Goal: Task Accomplishment & Management: Manage account settings

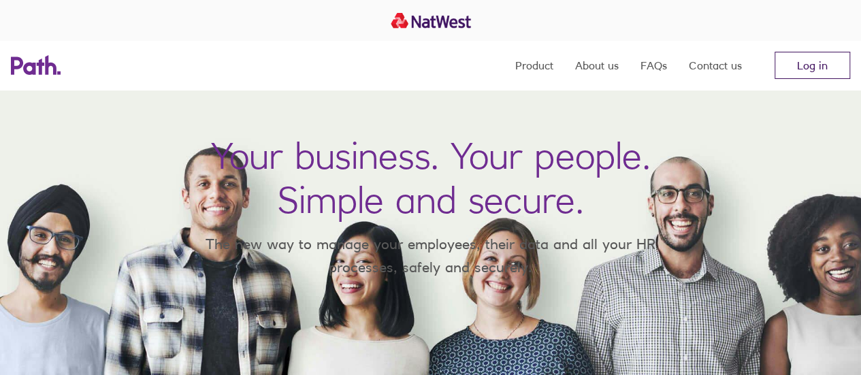
click at [846, 53] on link "Log in" at bounding box center [812, 65] width 76 height 27
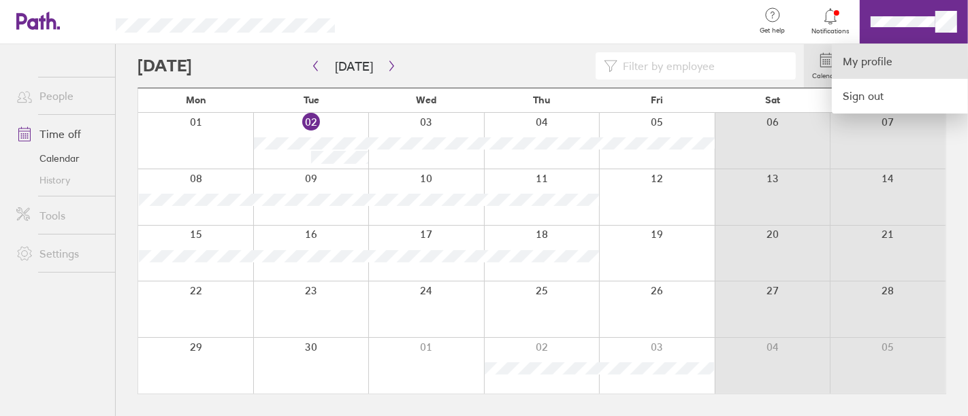
click at [878, 63] on link "My profile" at bounding box center [899, 61] width 136 height 35
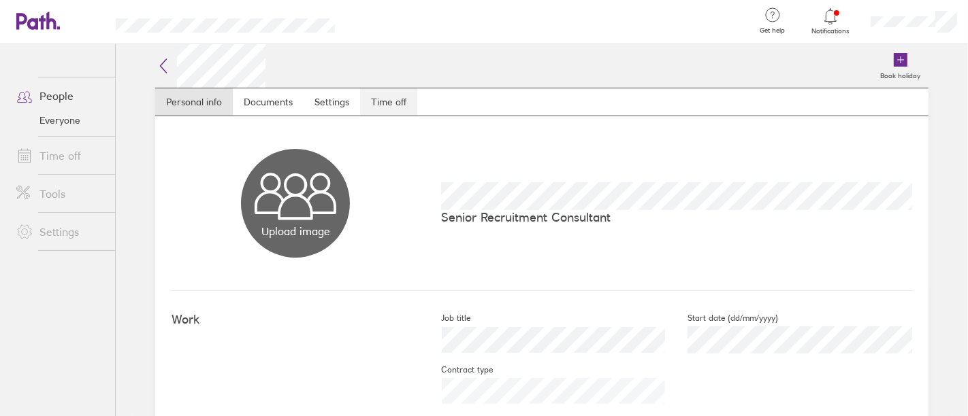
click at [392, 100] on link "Time off" at bounding box center [388, 101] width 57 height 27
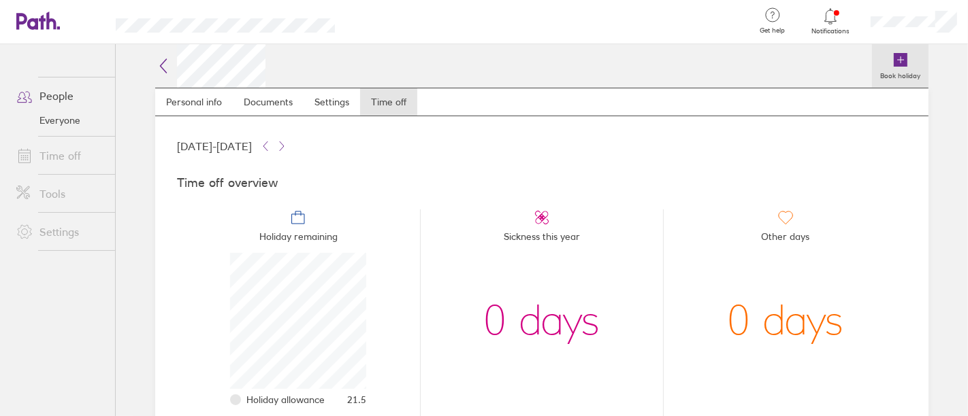
click at [905, 61] on link "Book holiday" at bounding box center [900, 66] width 56 height 44
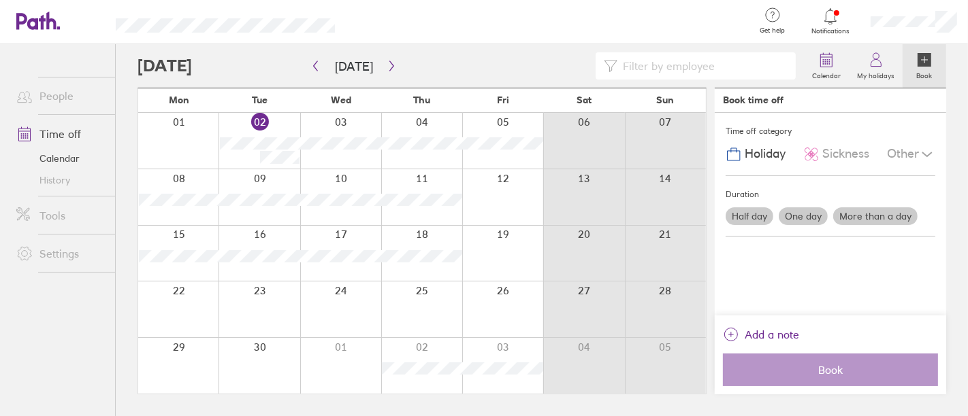
click at [189, 310] on div at bounding box center [178, 310] width 80 height 56
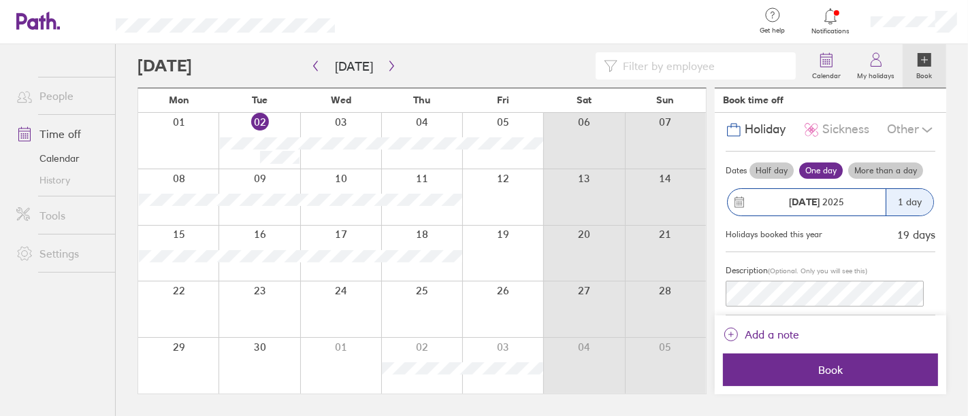
scroll to position [38, 0]
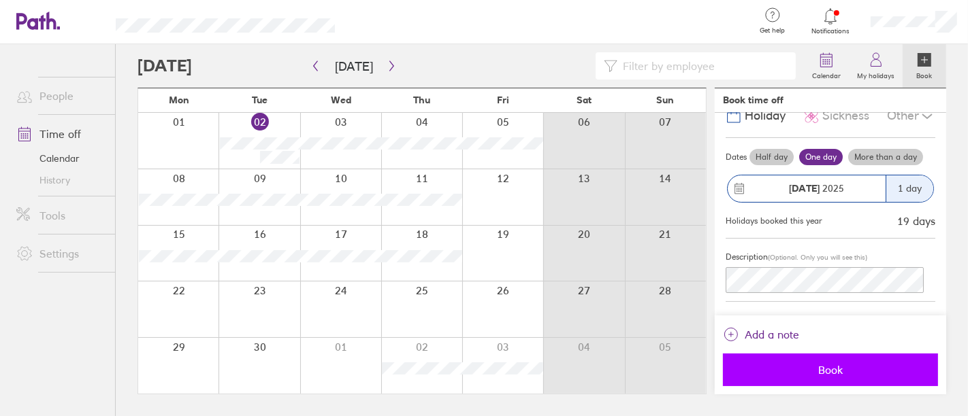
click at [822, 369] on span "Book" at bounding box center [830, 370] width 196 height 12
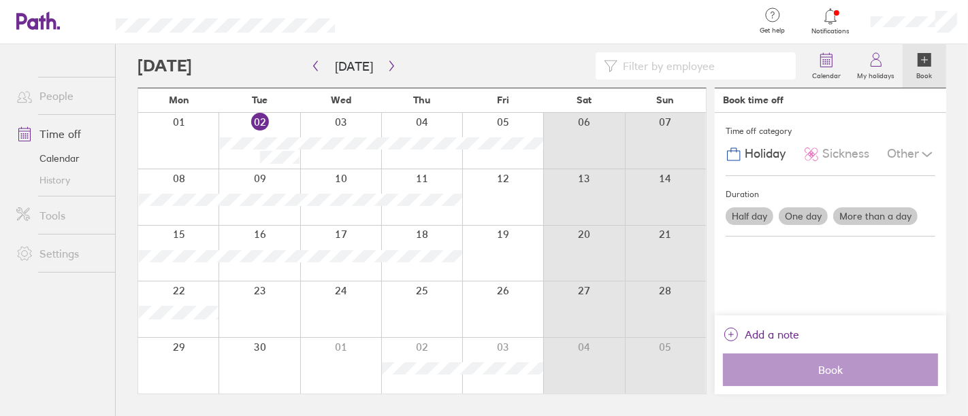
scroll to position [0, 0]
